Goal: Information Seeking & Learning: Find specific page/section

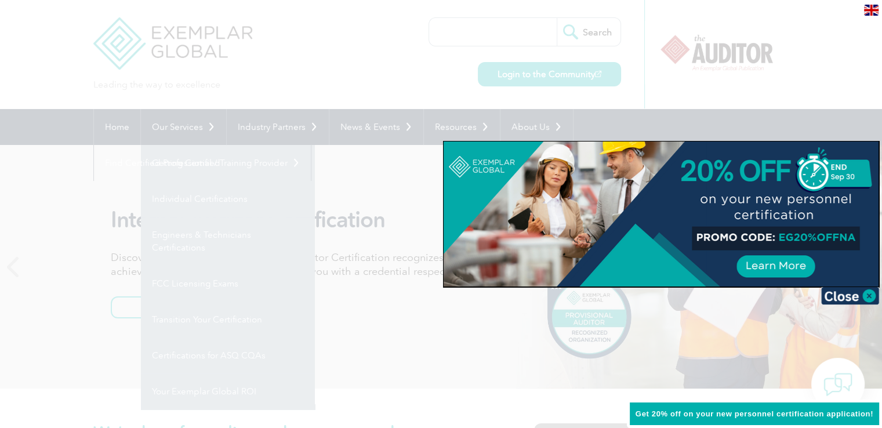
click at [519, 195] on div at bounding box center [660, 213] width 435 height 145
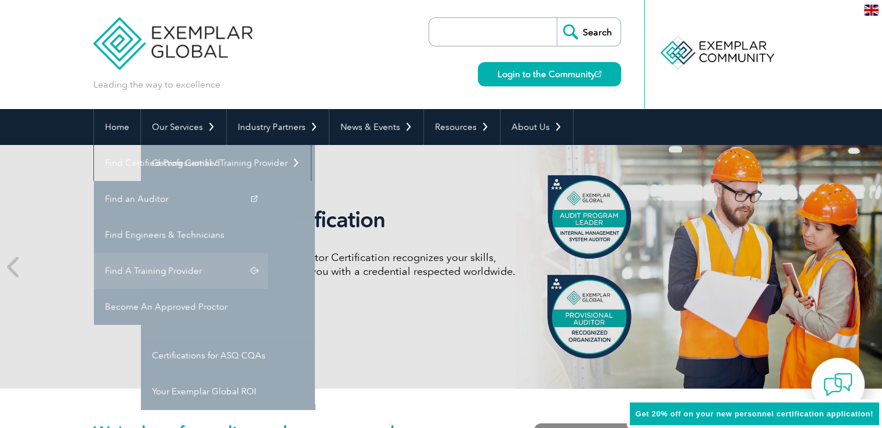
click at [268, 253] on link "Find A Training Provider" at bounding box center [181, 271] width 174 height 36
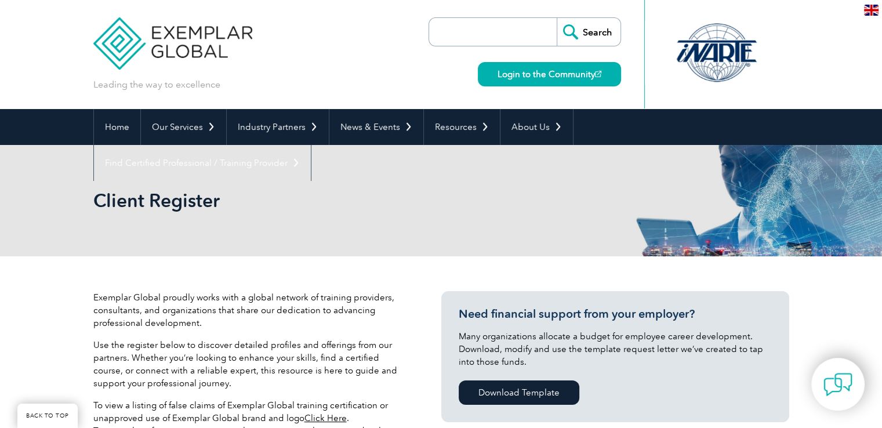
scroll to position [290, 0]
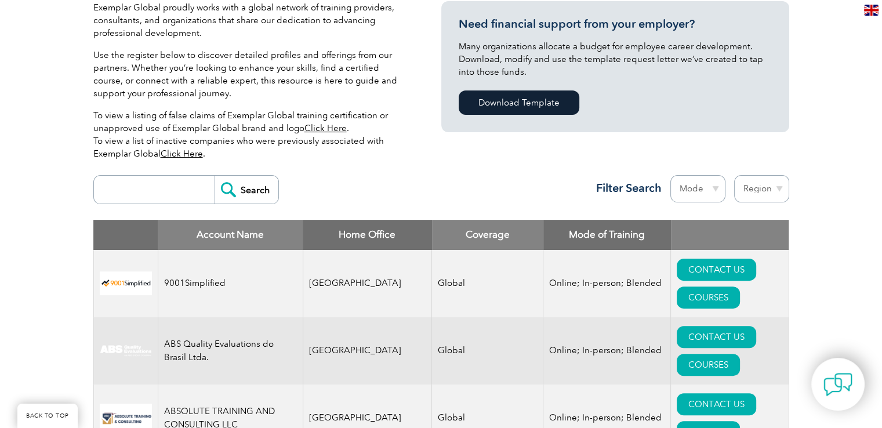
click at [156, 198] on input "search" at bounding box center [157, 190] width 115 height 28
type input "Royal"
click at [214, 176] on input "Search" at bounding box center [246, 190] width 64 height 28
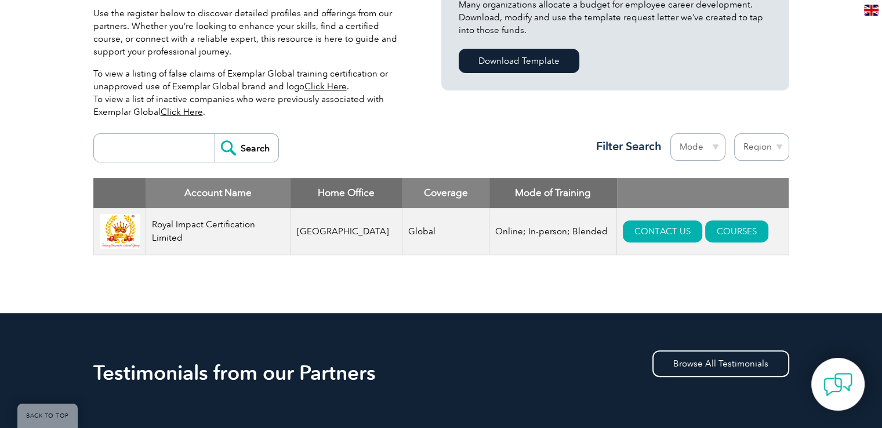
scroll to position [348, 0]
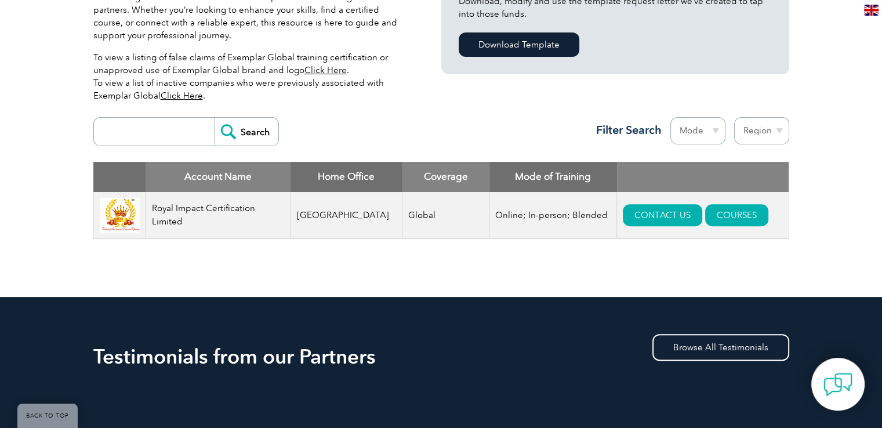
click at [202, 217] on td "Royal Impact Certification Limited" at bounding box center [217, 215] width 145 height 47
click at [210, 206] on td "Royal Impact Certification Limited" at bounding box center [217, 215] width 145 height 47
click at [119, 217] on img at bounding box center [120, 215] width 40 height 35
click at [213, 217] on td "Royal Impact Certification Limited" at bounding box center [217, 215] width 145 height 47
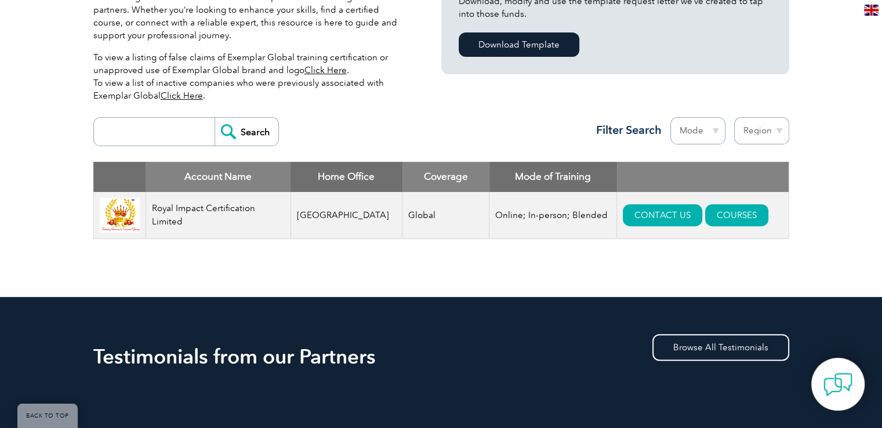
click at [213, 217] on td "Royal Impact Certification Limited" at bounding box center [217, 215] width 145 height 47
click at [199, 272] on div "Exemplar Global proudly works with a global network of training providers, cons…" at bounding box center [441, 102] width 696 height 388
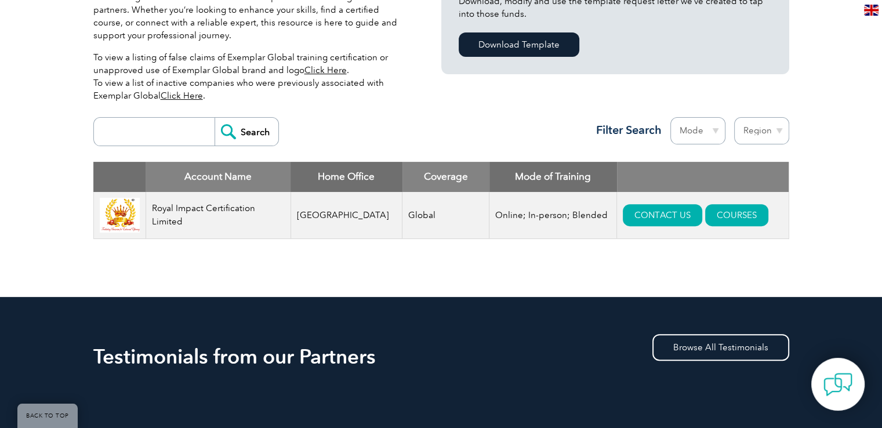
click at [140, 205] on img at bounding box center [120, 215] width 40 height 35
click at [190, 205] on td "Royal Impact Certification Limited" at bounding box center [217, 215] width 145 height 47
click at [201, 209] on td "Royal Impact Certification Limited" at bounding box center [217, 215] width 145 height 47
click at [125, 228] on img at bounding box center [120, 215] width 40 height 35
click at [120, 226] on img at bounding box center [120, 215] width 40 height 35
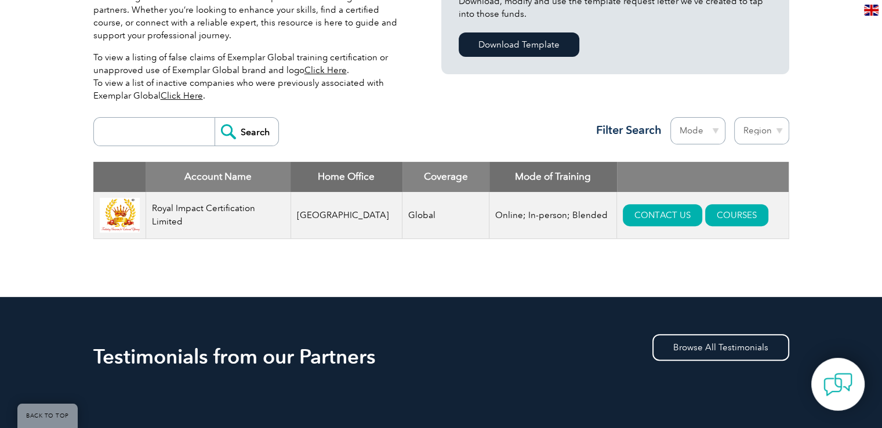
click at [120, 226] on img at bounding box center [120, 215] width 40 height 35
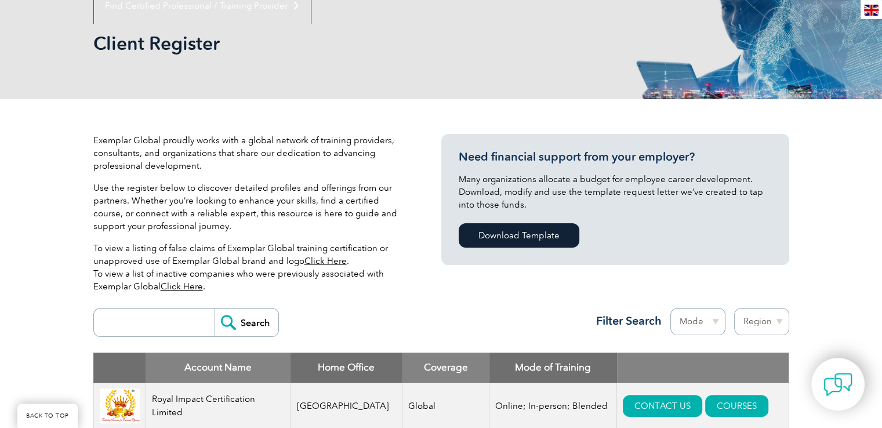
scroll to position [0, 0]
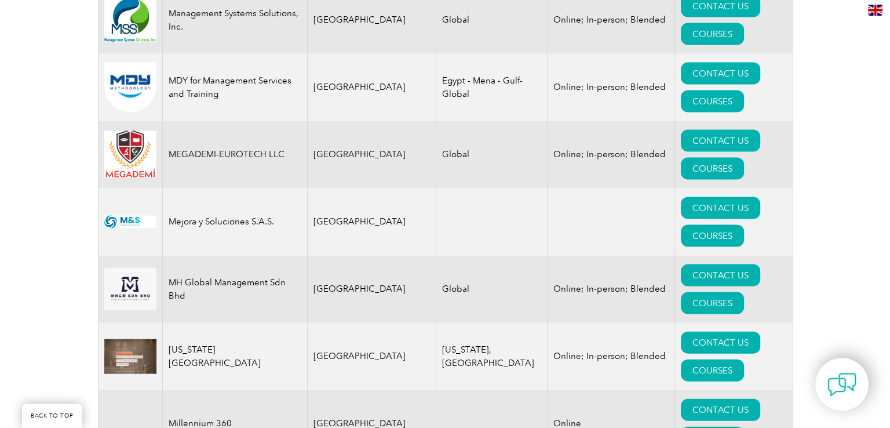
scroll to position [11245, 0]
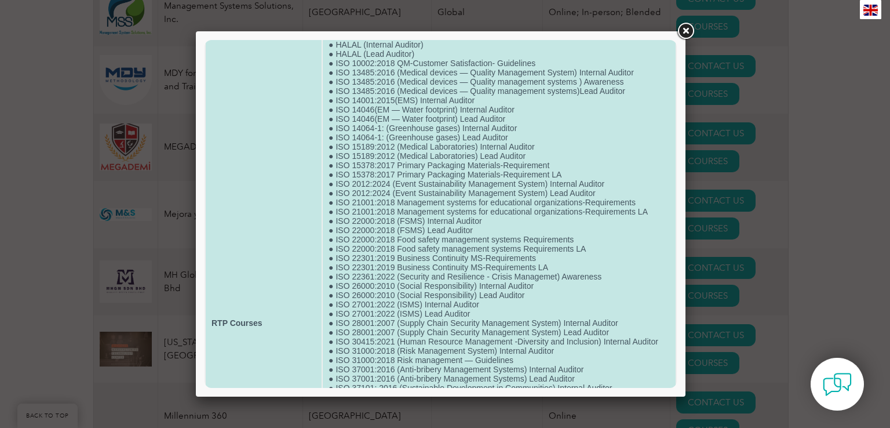
scroll to position [116, 0]
